Goal: Transaction & Acquisition: Purchase product/service

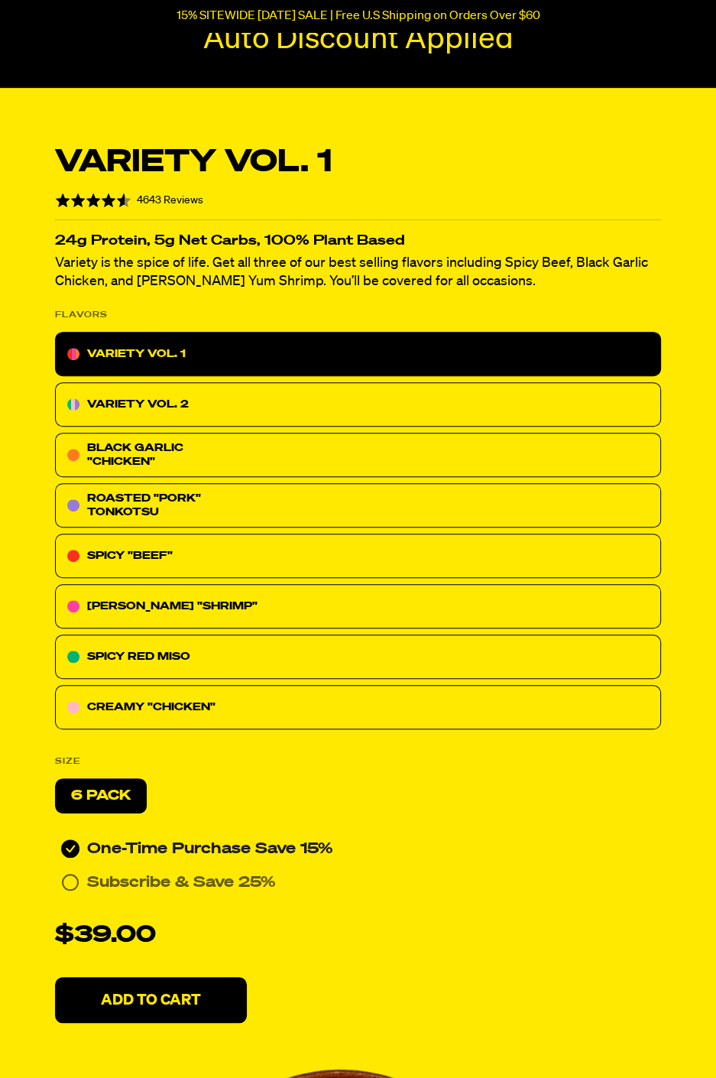
scroll to position [223, 0]
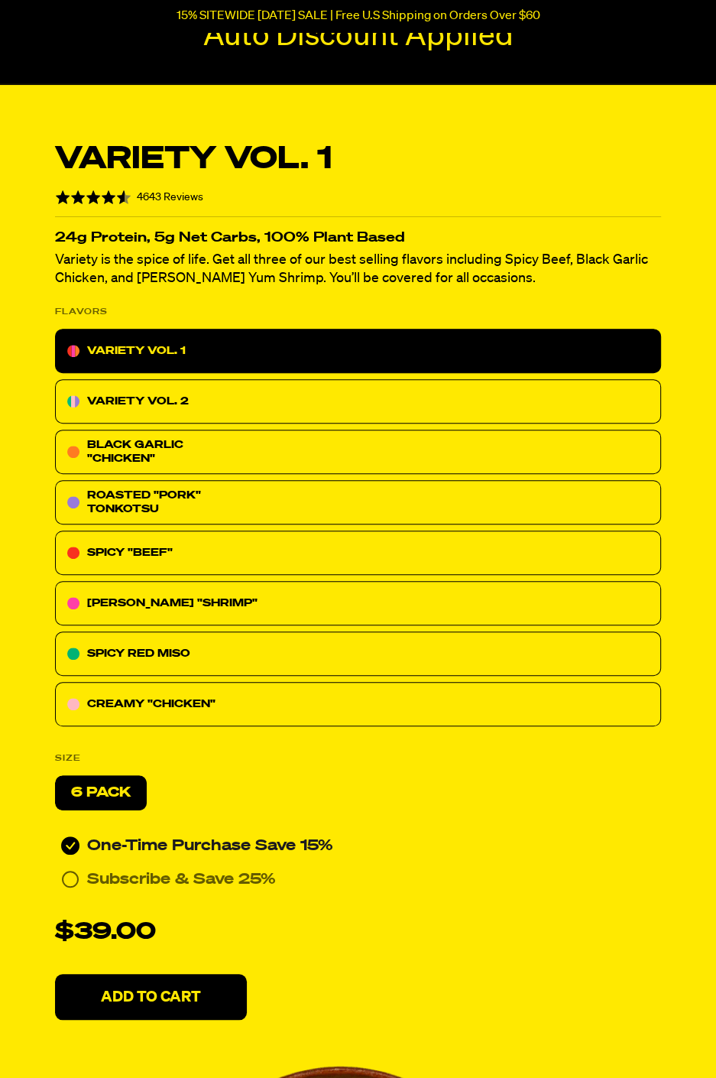
click at [135, 399] on p "VARIETY VOL. 2" at bounding box center [138, 401] width 102 height 18
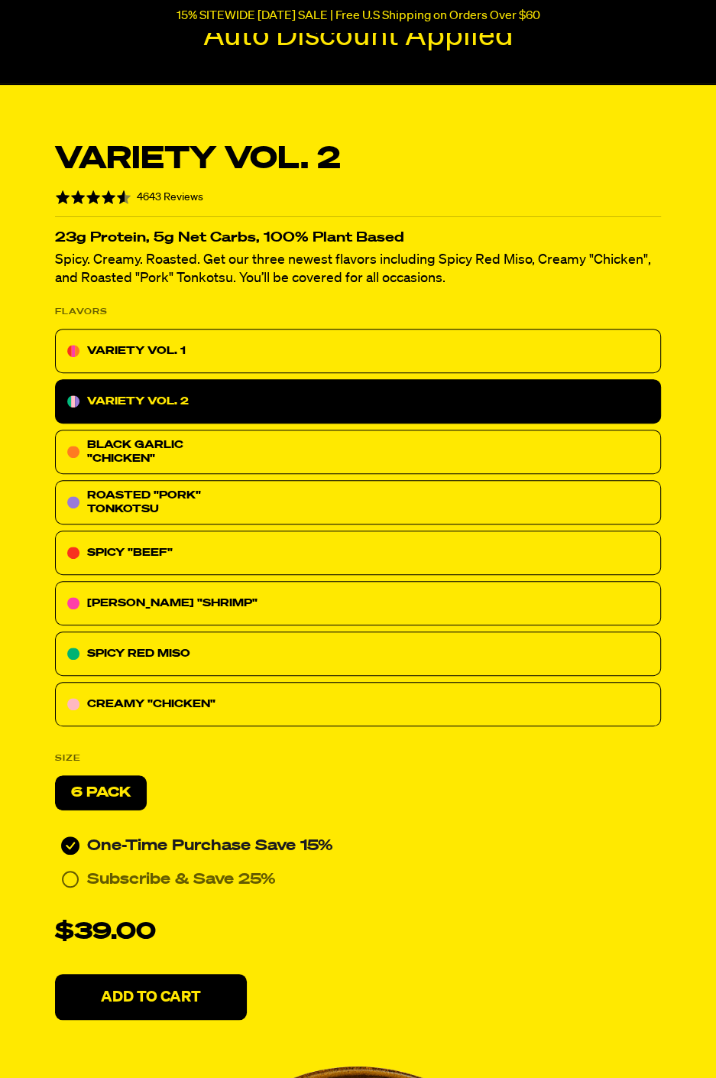
click at [98, 346] on p "VARIETY VOL. 1" at bounding box center [136, 351] width 99 height 18
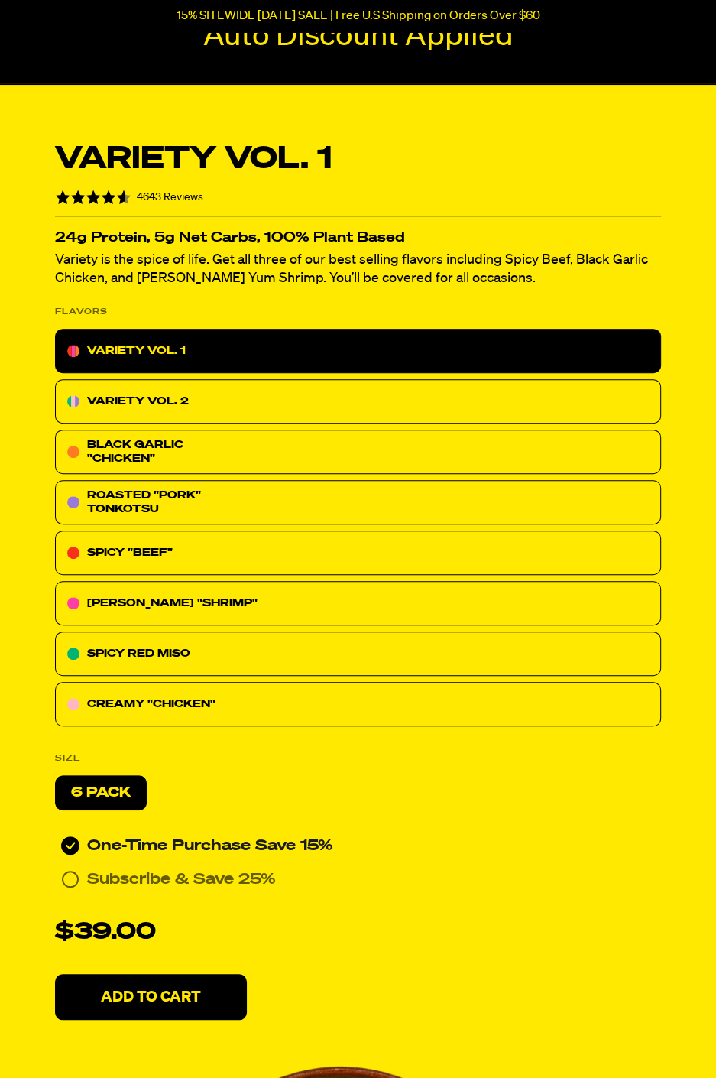
click at [131, 456] on span "BLACK GARLIC "CHICKEN"" at bounding box center [135, 452] width 96 height 24
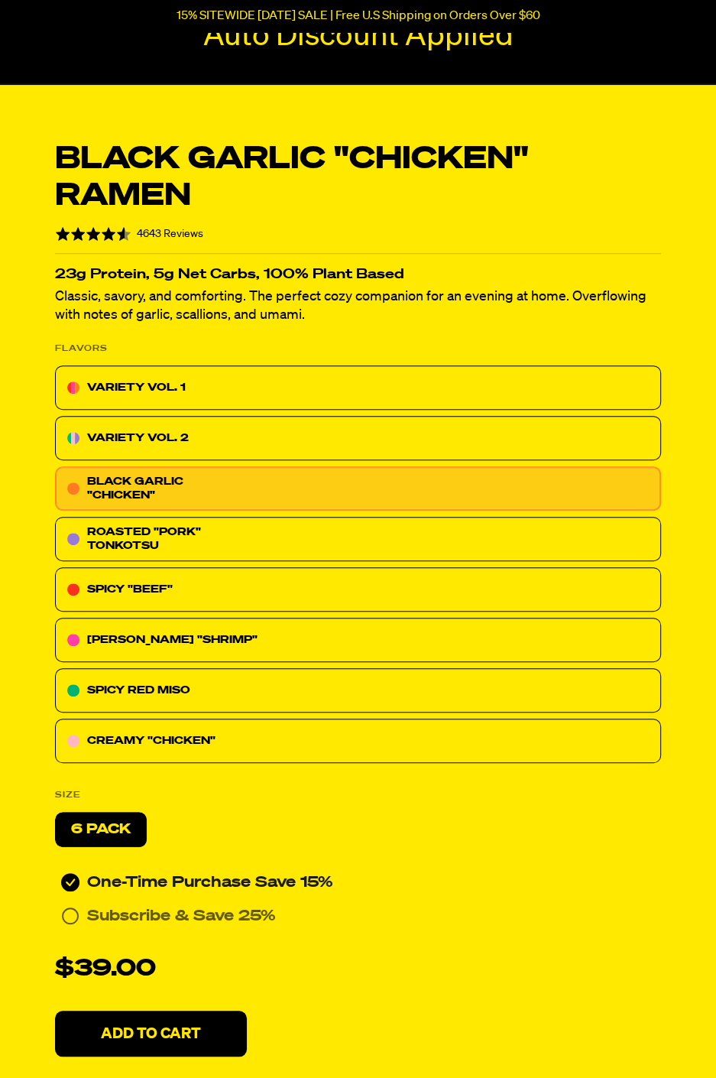
click at [131, 432] on p "VARIETY VOL. 2" at bounding box center [138, 438] width 102 height 18
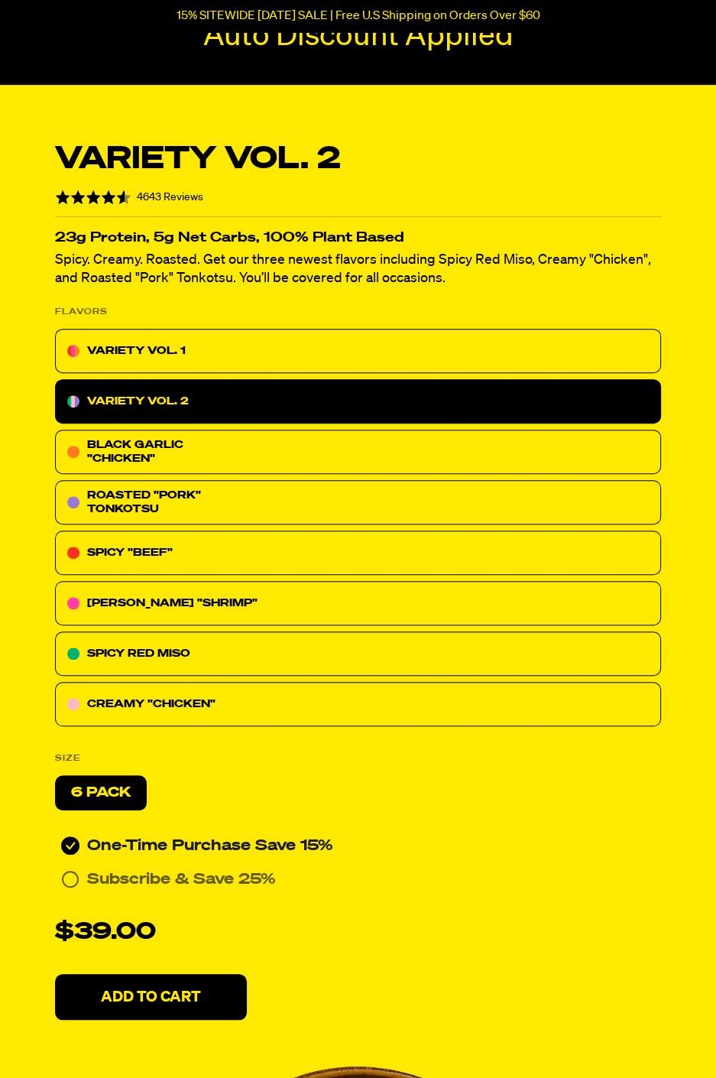
click at [140, 359] on div "VARIETY VOL. 1" at bounding box center [358, 351] width 606 height 44
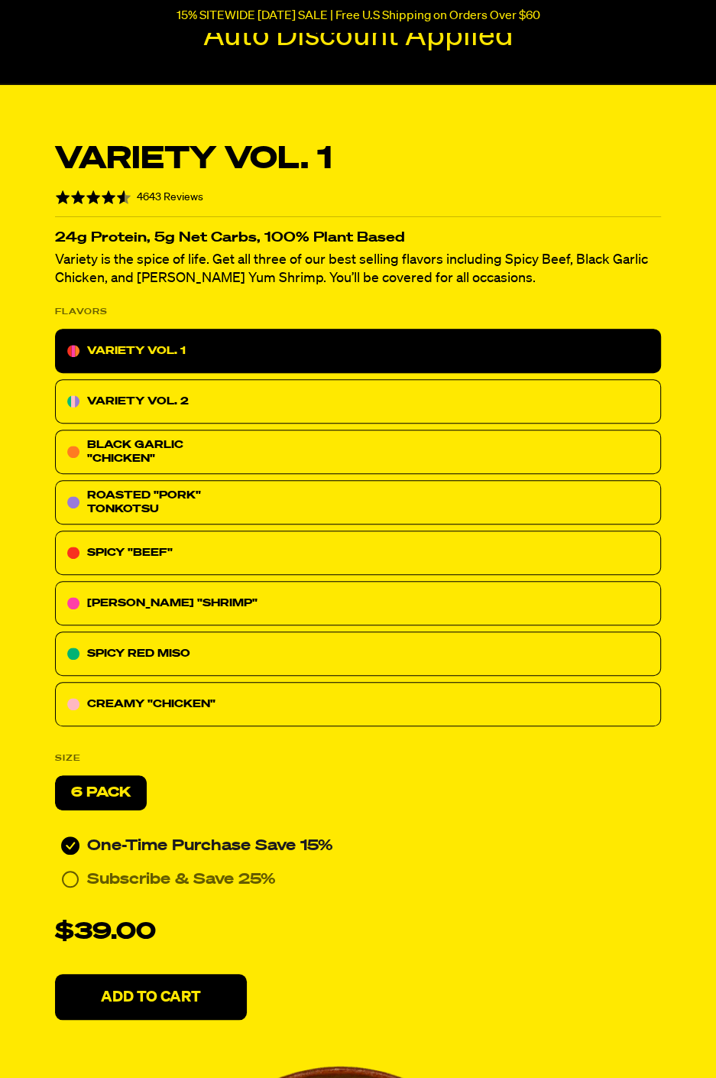
click at [128, 450] on div "BLACK GARLIC "CHICKEN"" at bounding box center [163, 452] width 153 height 28
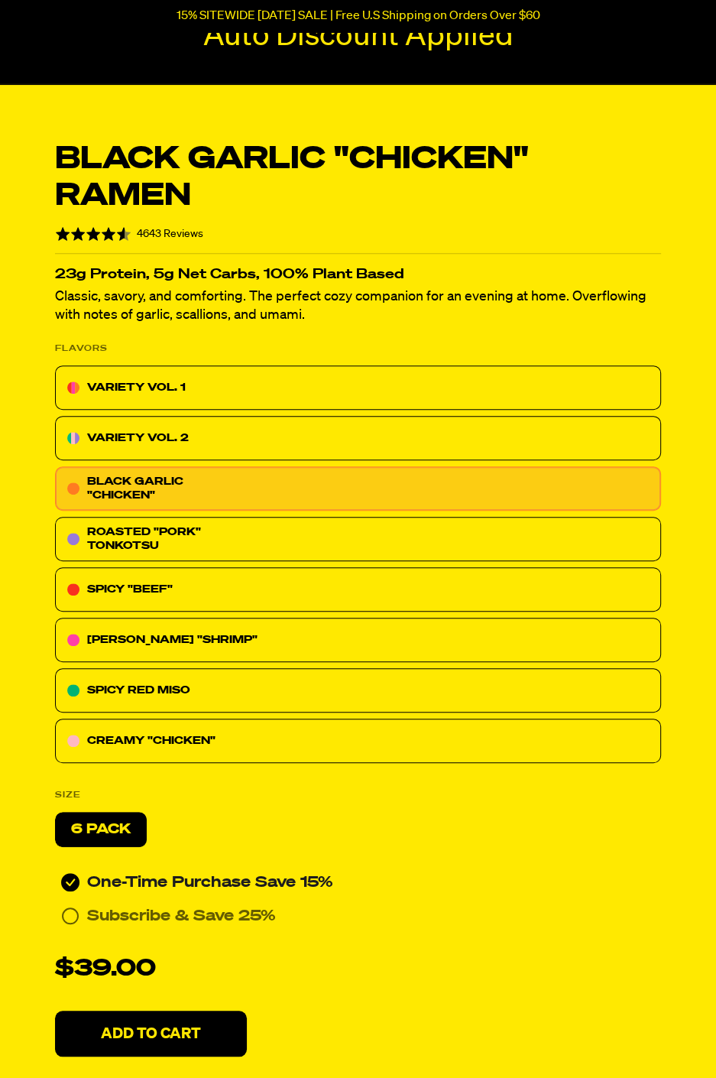
click at [132, 534] on span "ROASTED "PORK" TONKOTSU" at bounding box center [144, 539] width 114 height 24
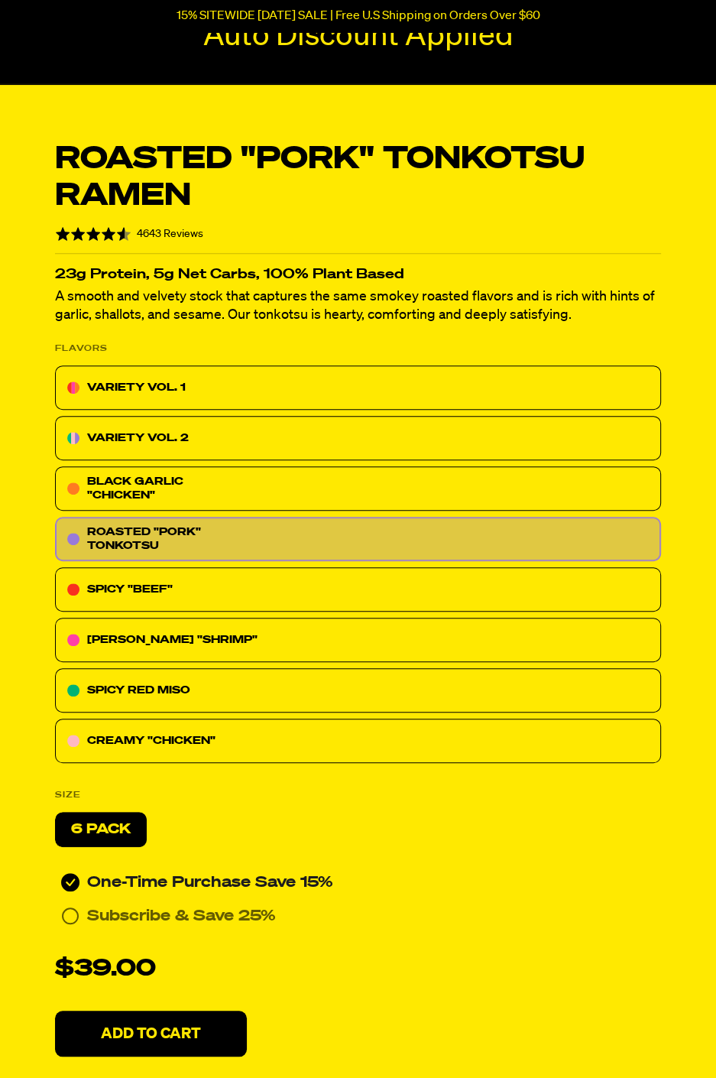
click at [128, 581] on p "SPICY "BEEF"" at bounding box center [130, 589] width 86 height 18
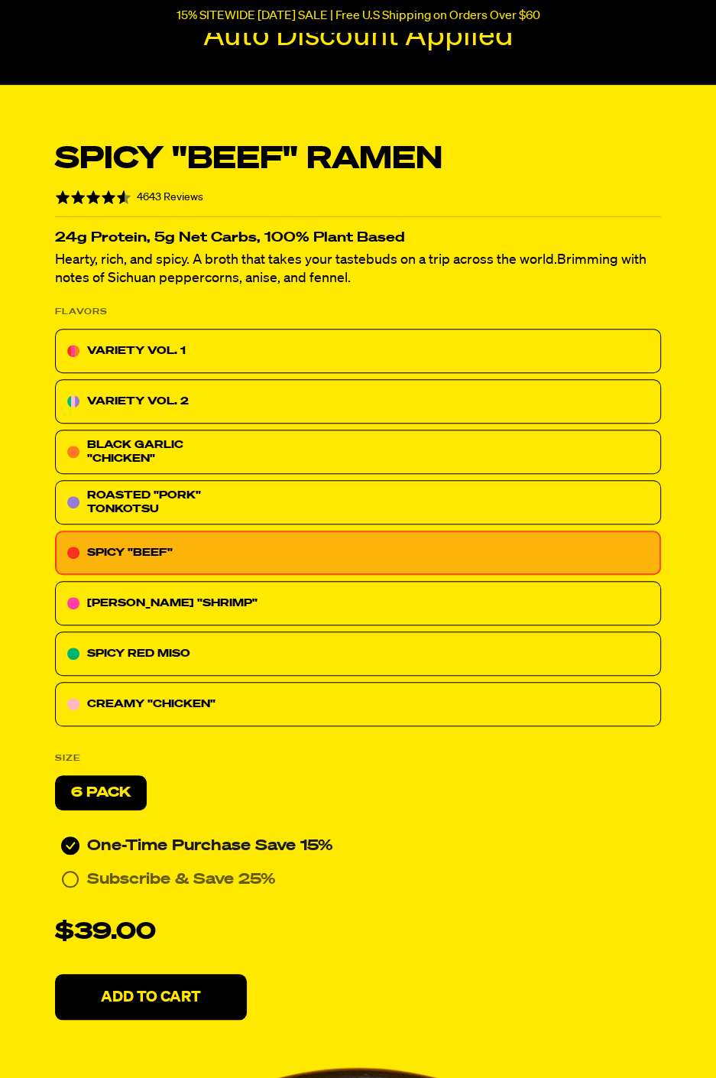
click at [130, 609] on p "[PERSON_NAME] "SHRIMP"" at bounding box center [172, 603] width 170 height 18
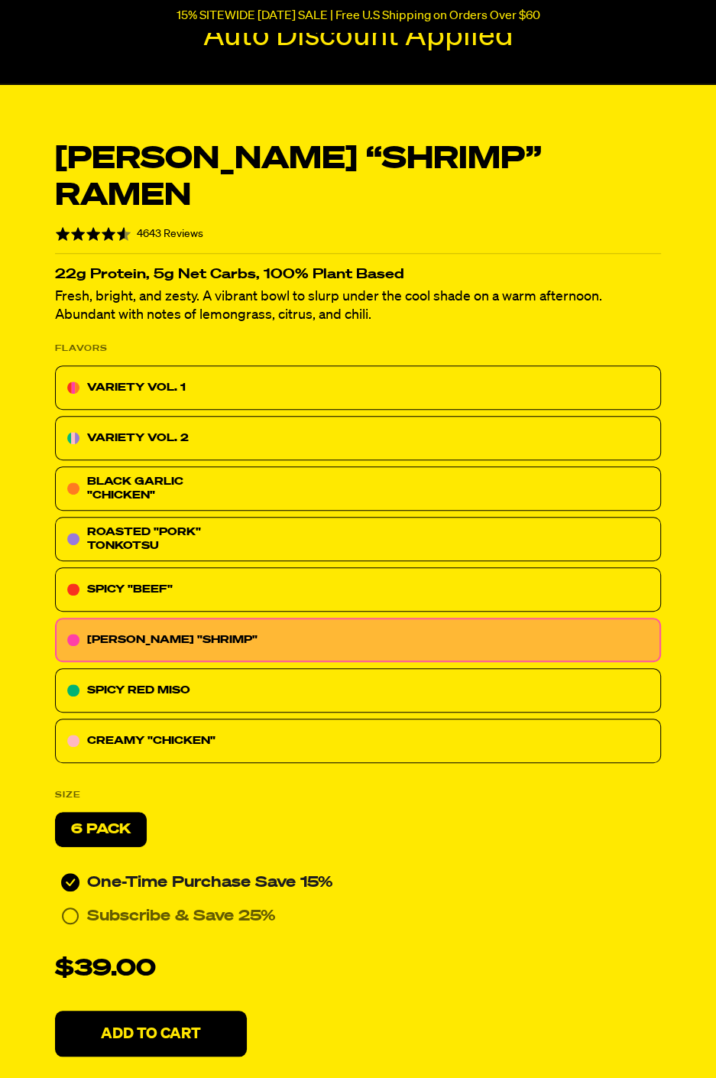
click at [141, 378] on p "VARIETY VOL. 1" at bounding box center [136, 387] width 99 height 18
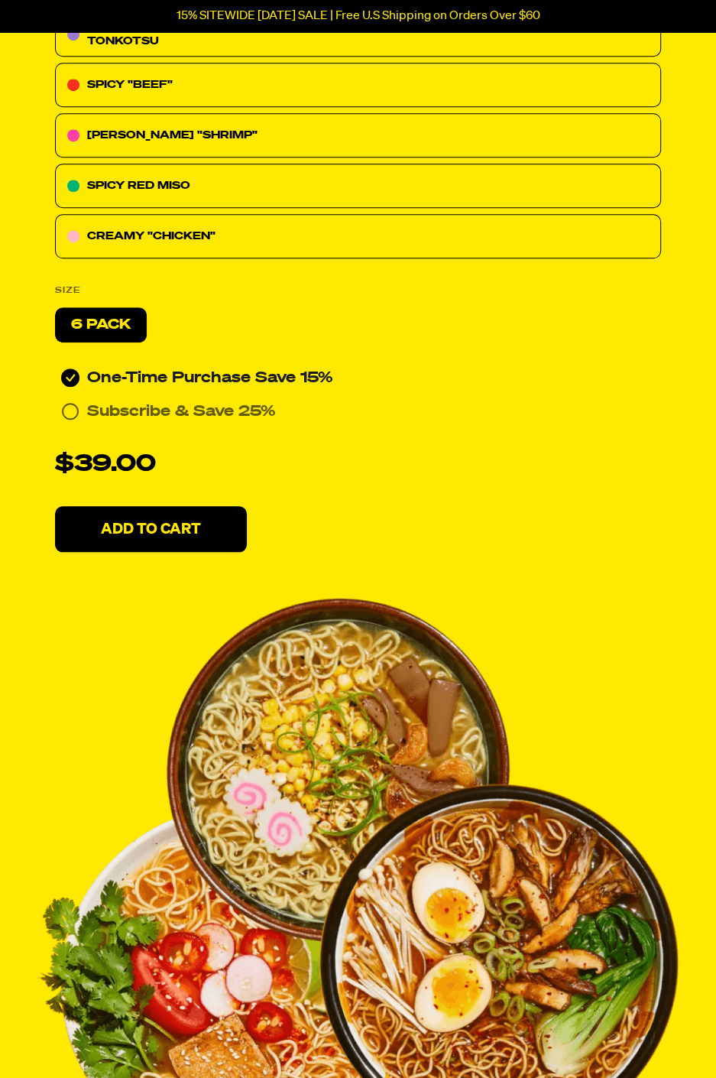
scroll to position [682, 0]
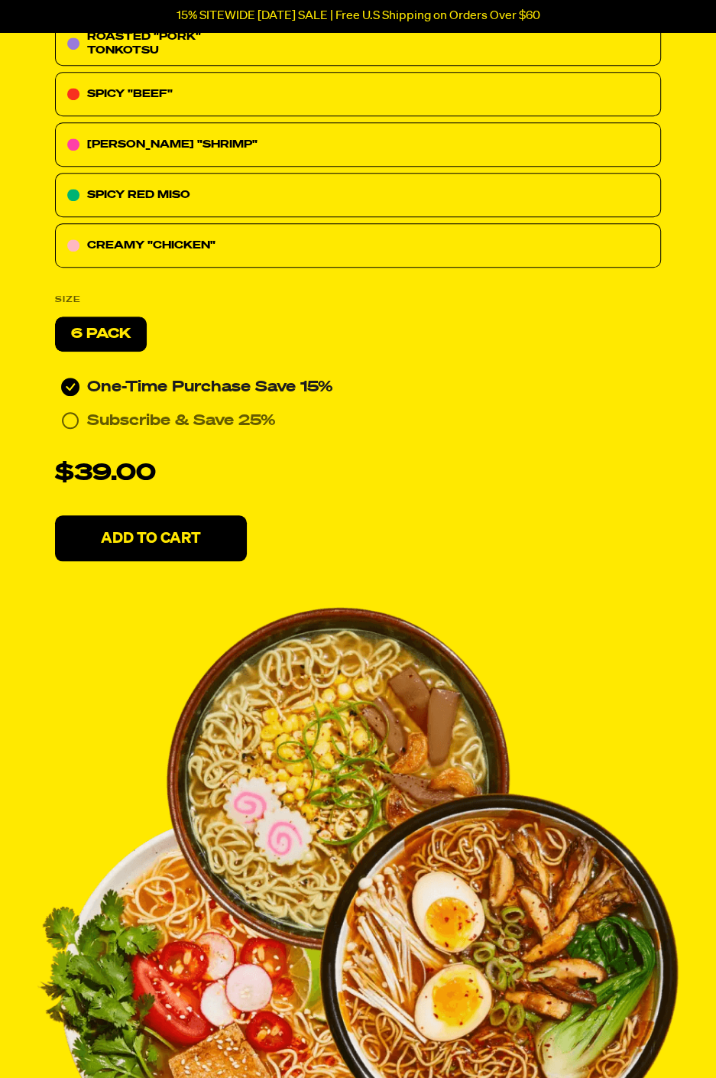
click at [145, 540] on p "Add To Cart" at bounding box center [151, 538] width 100 height 15
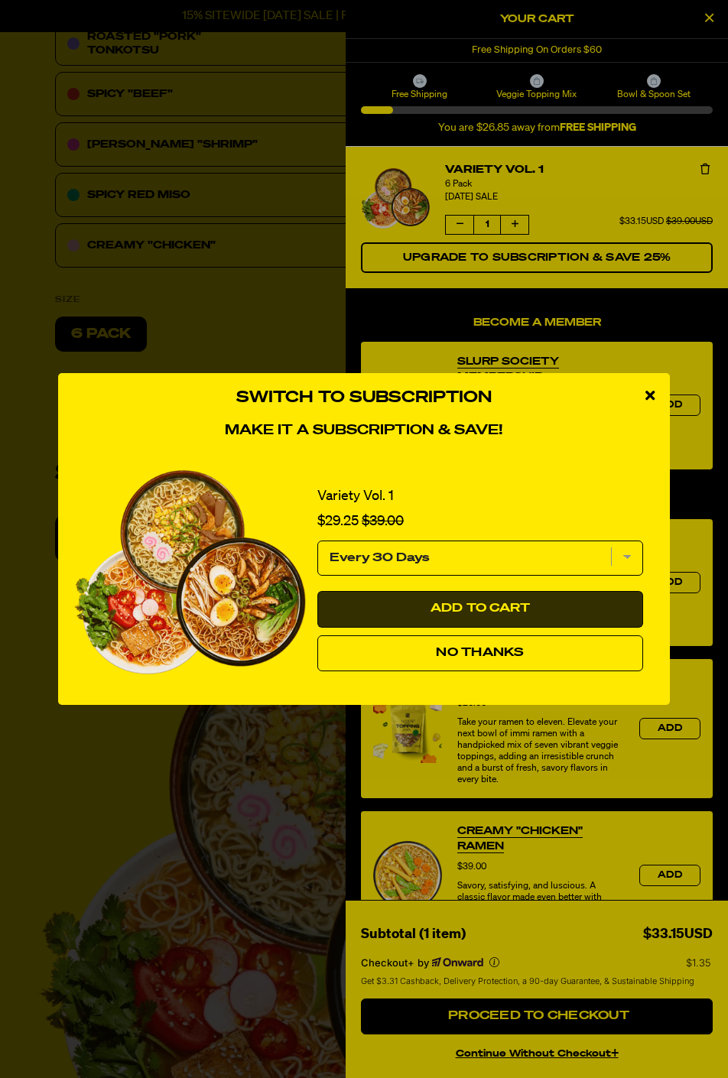
click at [358, 606] on button "Add to Cart" at bounding box center [480, 609] width 326 height 37
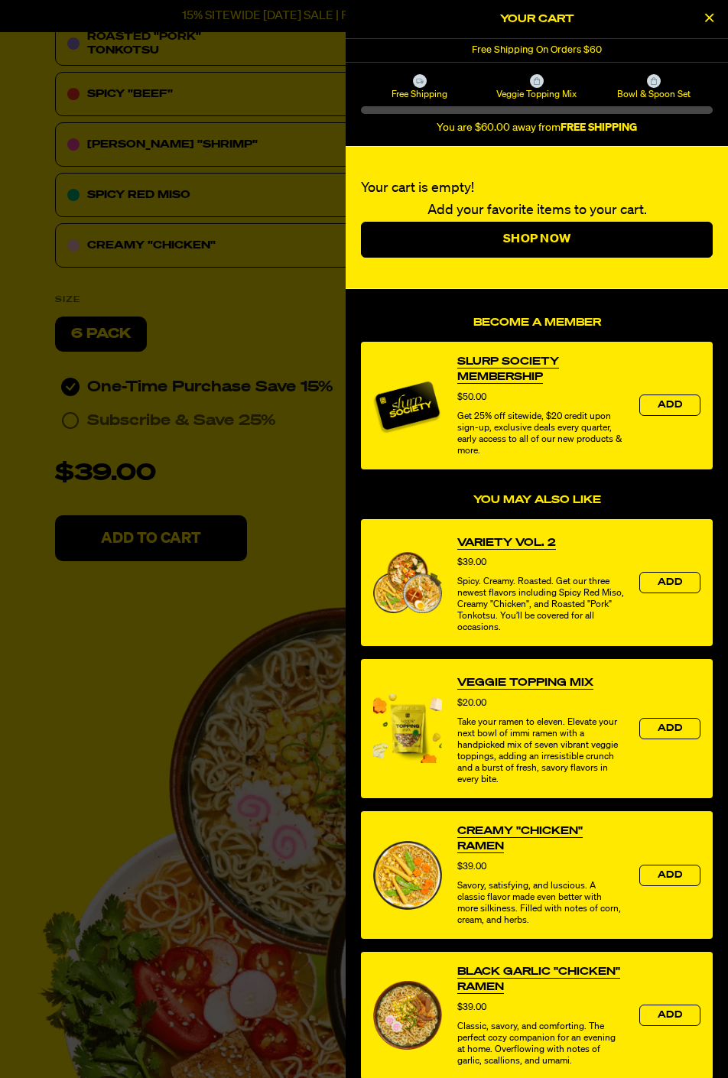
select select "Every 30 Days"
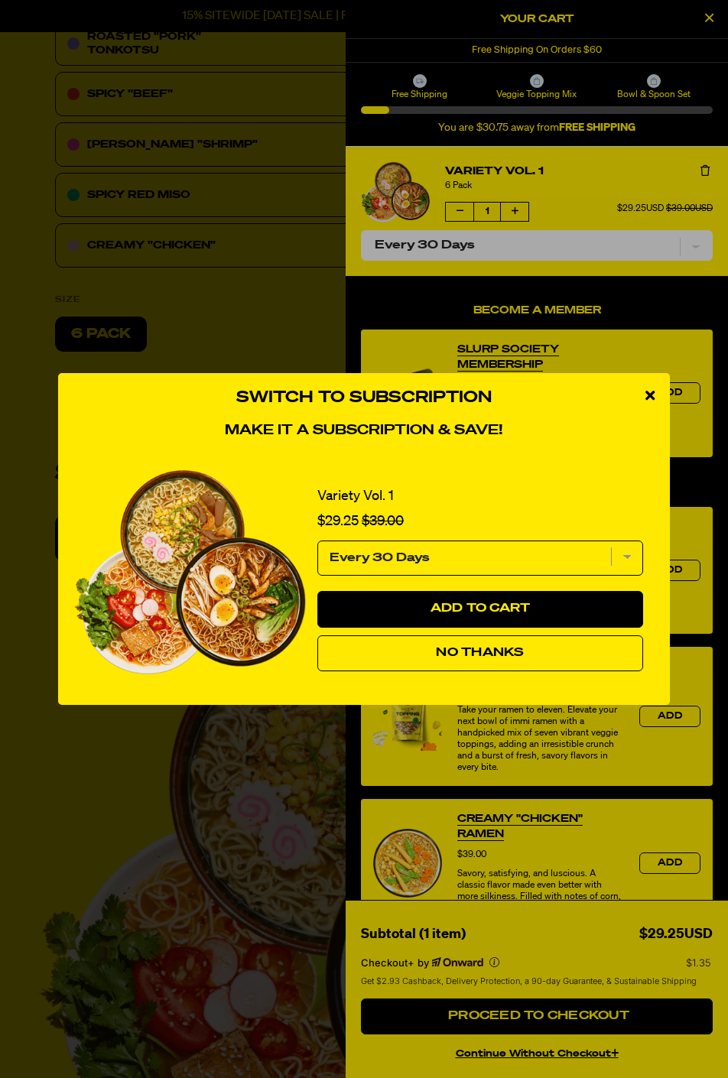
click at [649, 398] on icon "close modal" at bounding box center [649, 395] width 9 height 14
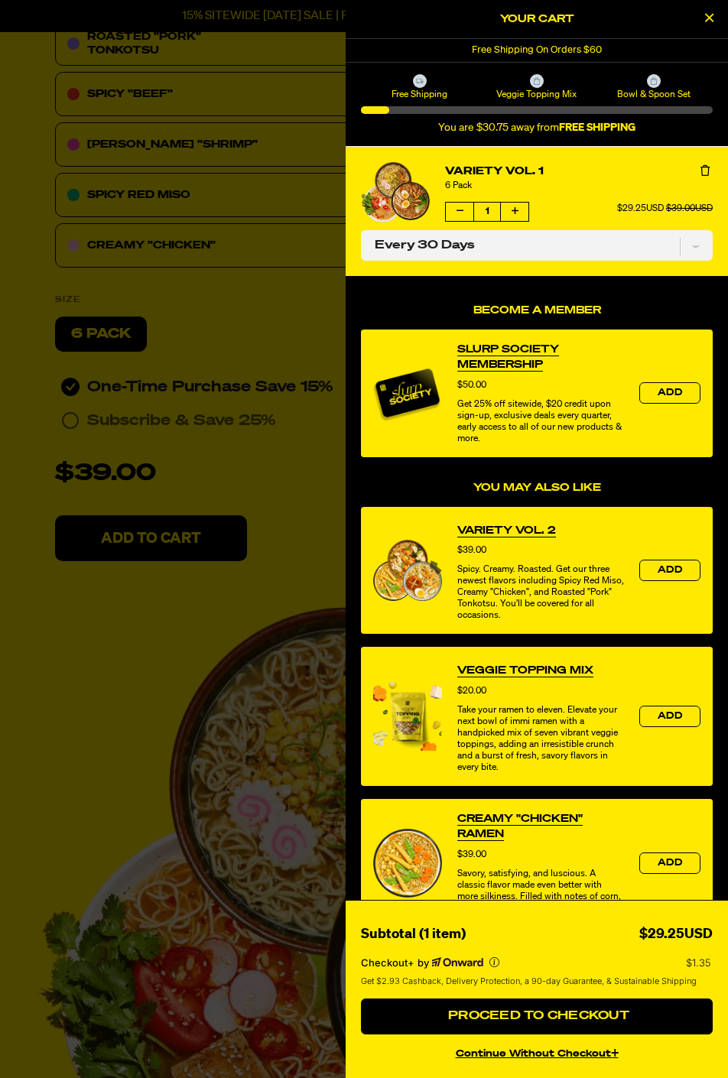
click at [160, 660] on div at bounding box center [364, 539] width 728 height 1078
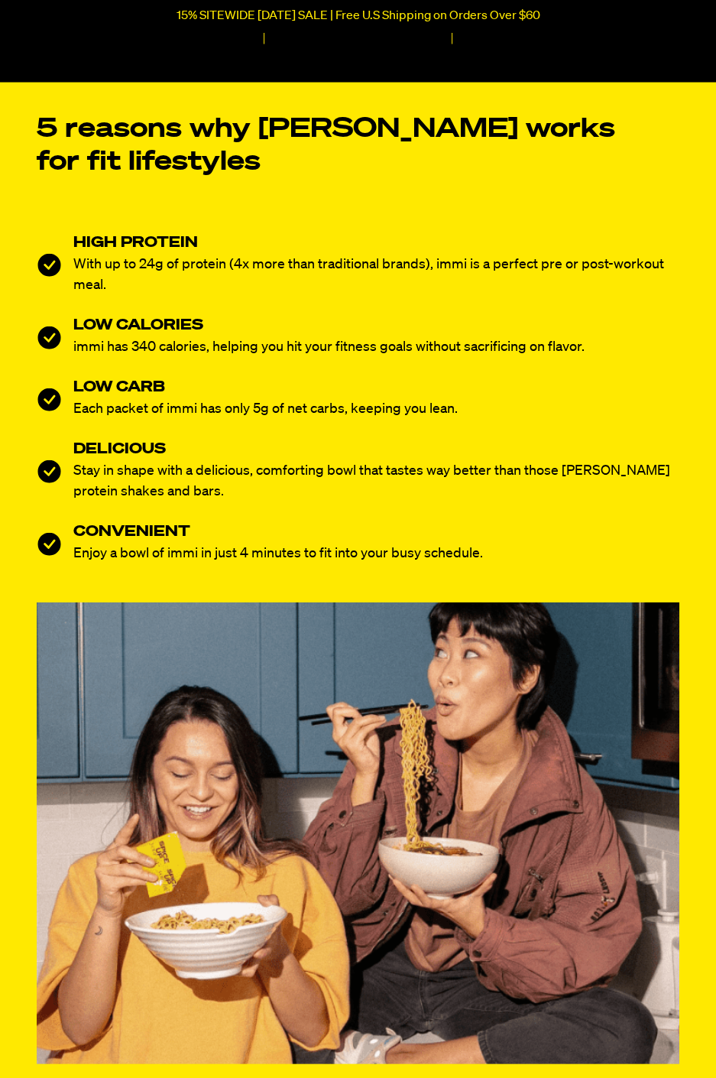
scroll to position [2036, 0]
